Goal: Navigation & Orientation: Find specific page/section

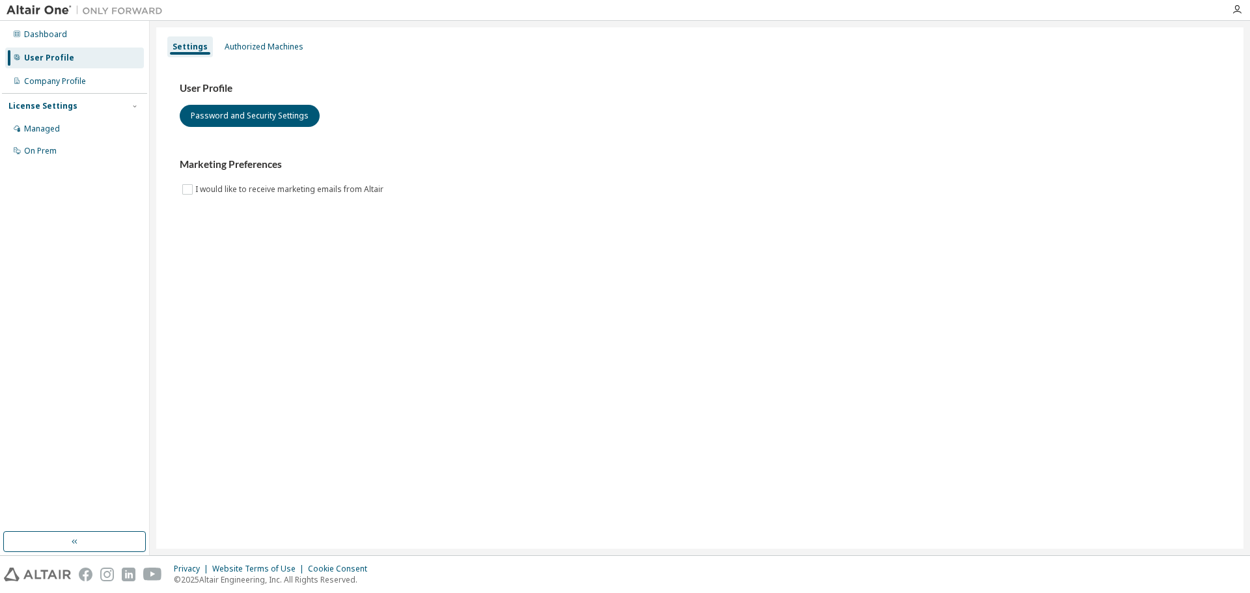
click at [256, 225] on div "User Profile Password and Security Settings Marketing Preferences I would like …" at bounding box center [699, 148] width 1071 height 178
click at [94, 87] on div "Company Profile" at bounding box center [74, 81] width 139 height 21
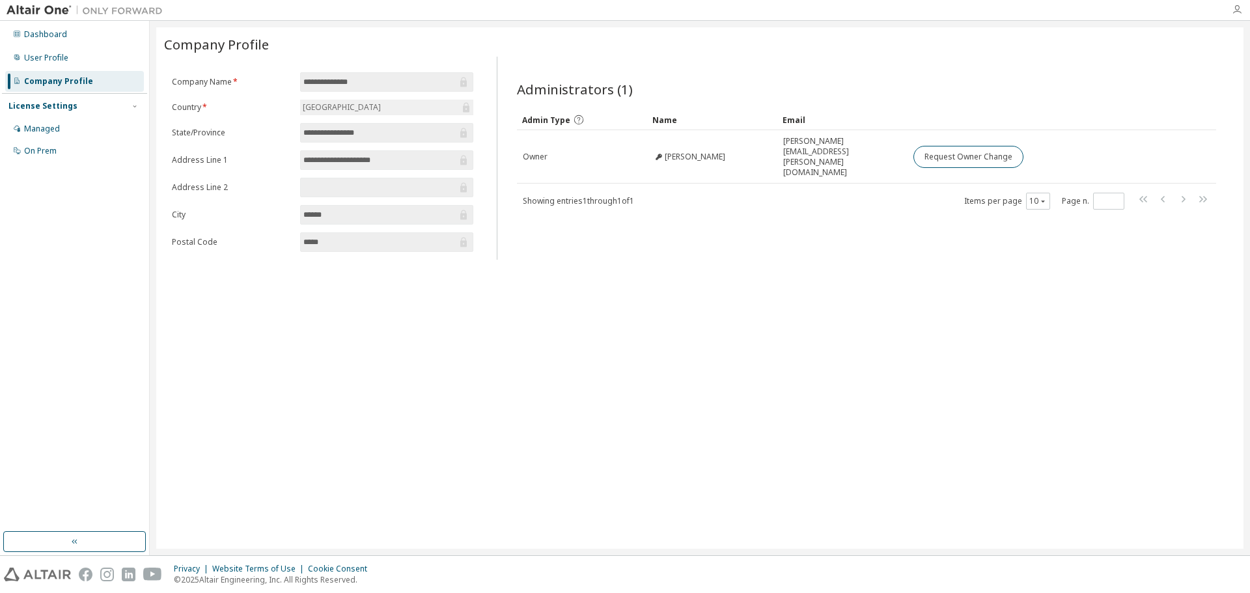
click at [1241, 15] on icon "button" at bounding box center [1236, 10] width 10 height 10
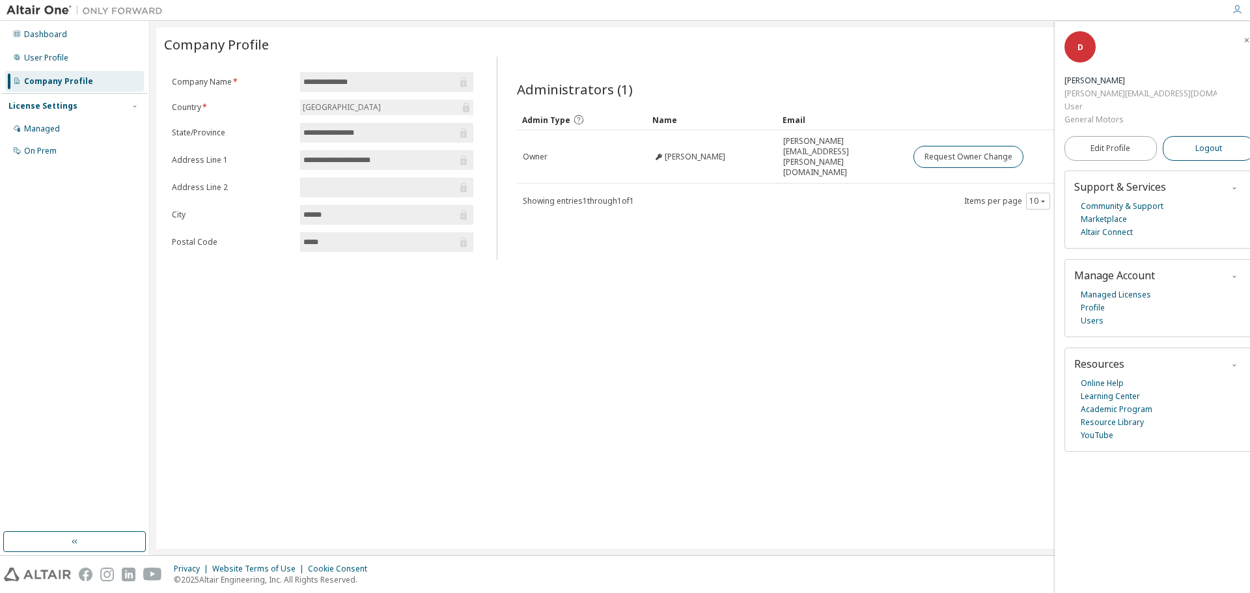
click at [1207, 142] on span "Logout" at bounding box center [1208, 148] width 27 height 13
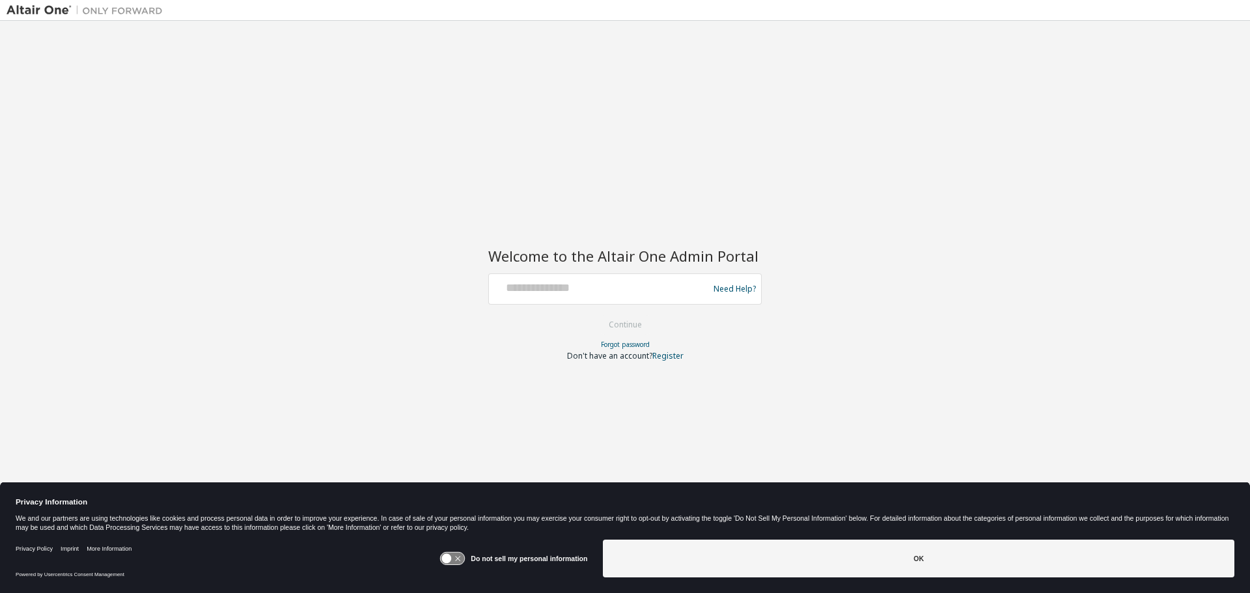
click at [565, 296] on div at bounding box center [600, 289] width 213 height 25
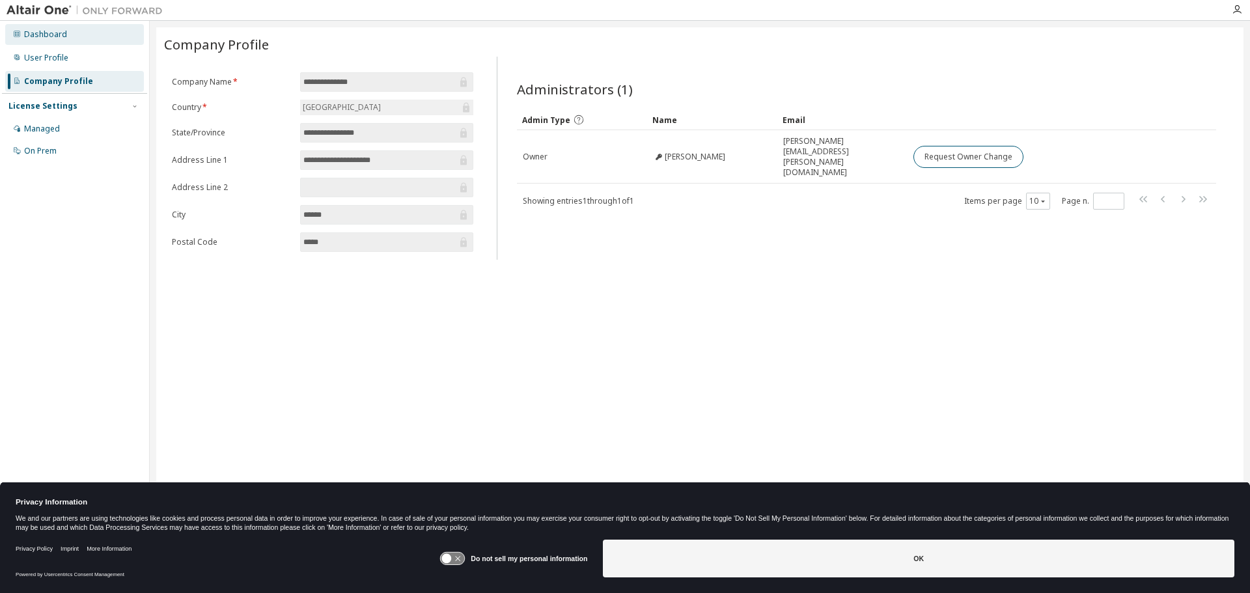
click at [59, 42] on div "Dashboard" at bounding box center [74, 34] width 139 height 21
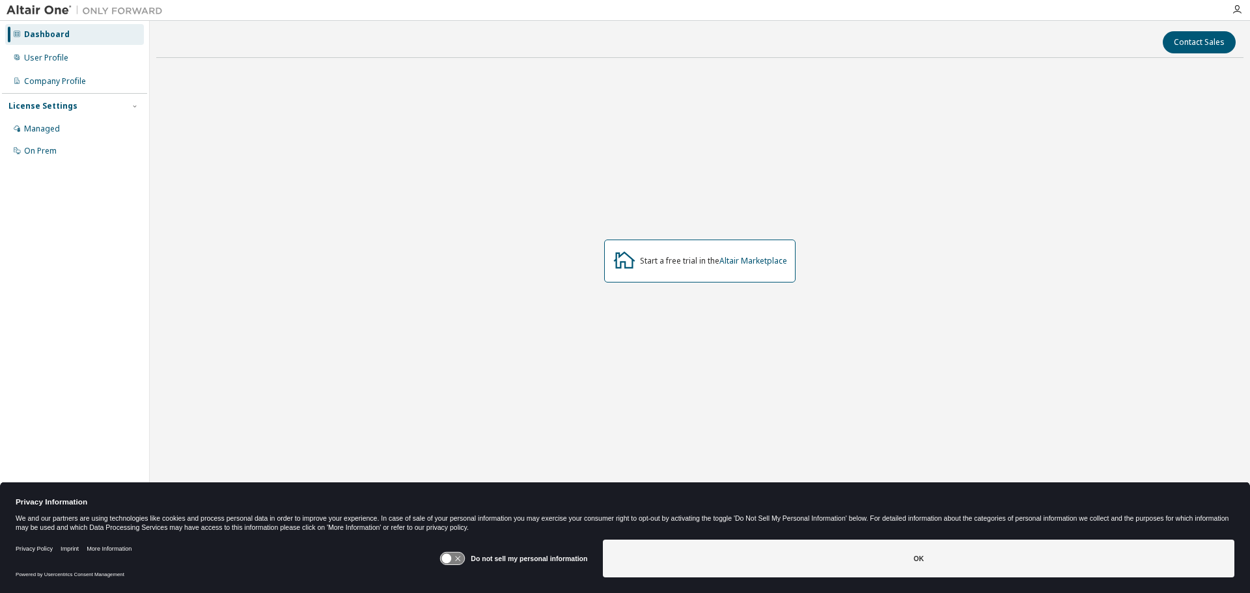
click at [33, 10] on img at bounding box center [88, 10] width 163 height 13
click at [733, 253] on div "Start a free trial in the Altair Marketplace" at bounding box center [699, 260] width 191 height 43
click at [734, 260] on link "Altair Marketplace" at bounding box center [753, 260] width 68 height 11
